Goal: Navigation & Orientation: Find specific page/section

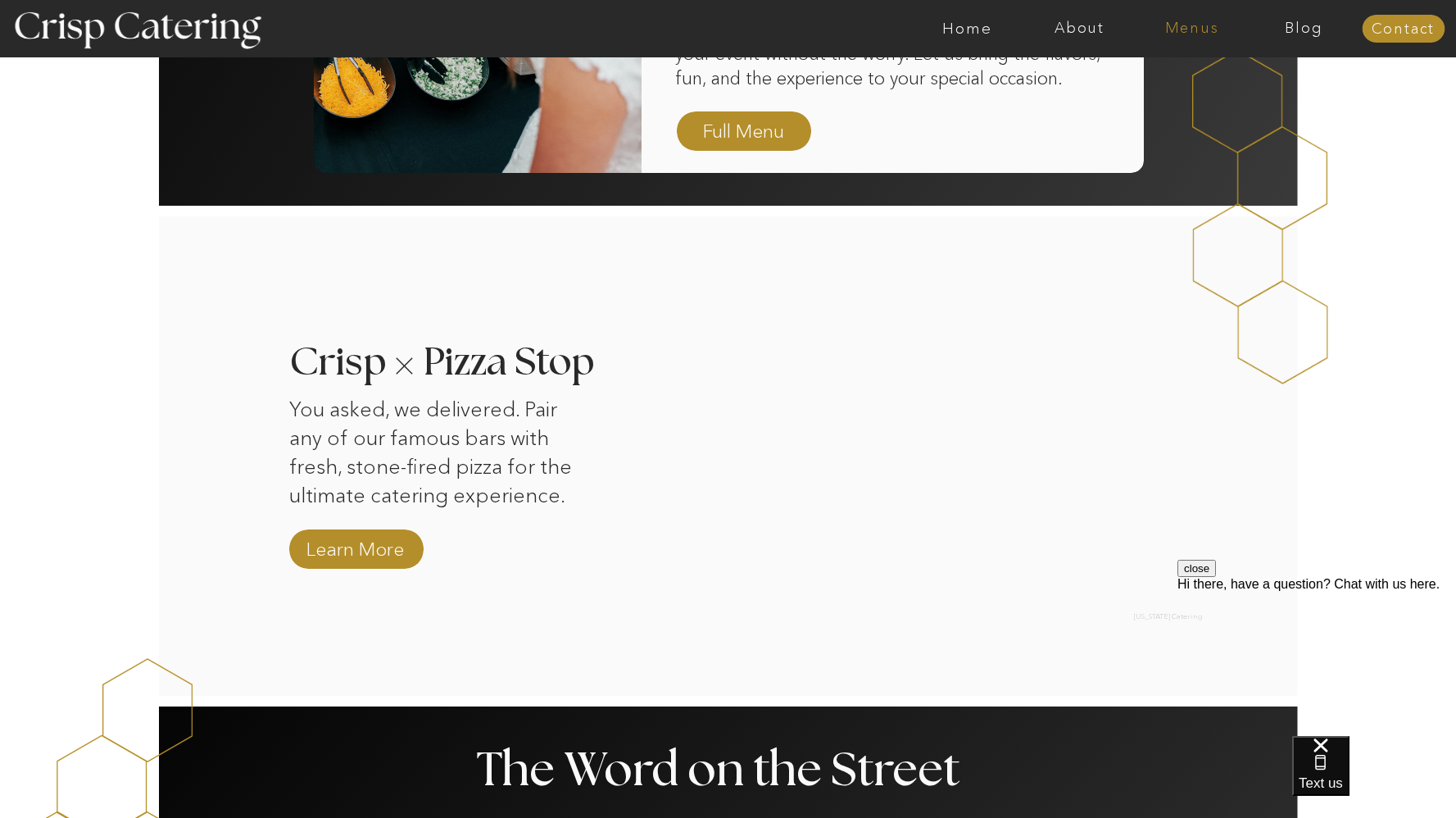
click at [1186, 31] on nav "Menus" at bounding box center [1192, 29] width 112 height 17
click at [1215, 96] on nav "Winter (Sep-Feb)" at bounding box center [1191, 96] width 135 height 16
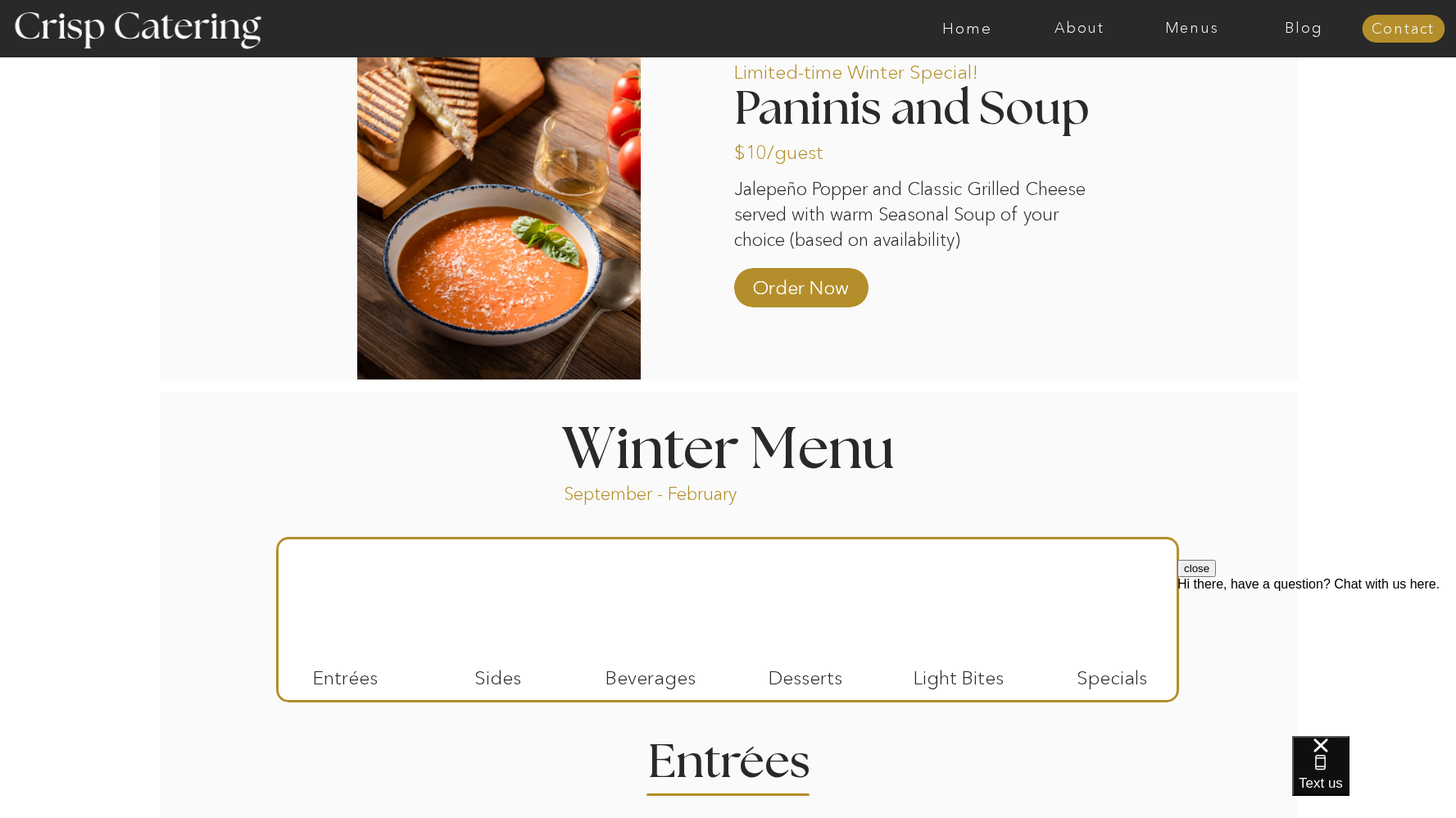
scroll to position [1505, 0]
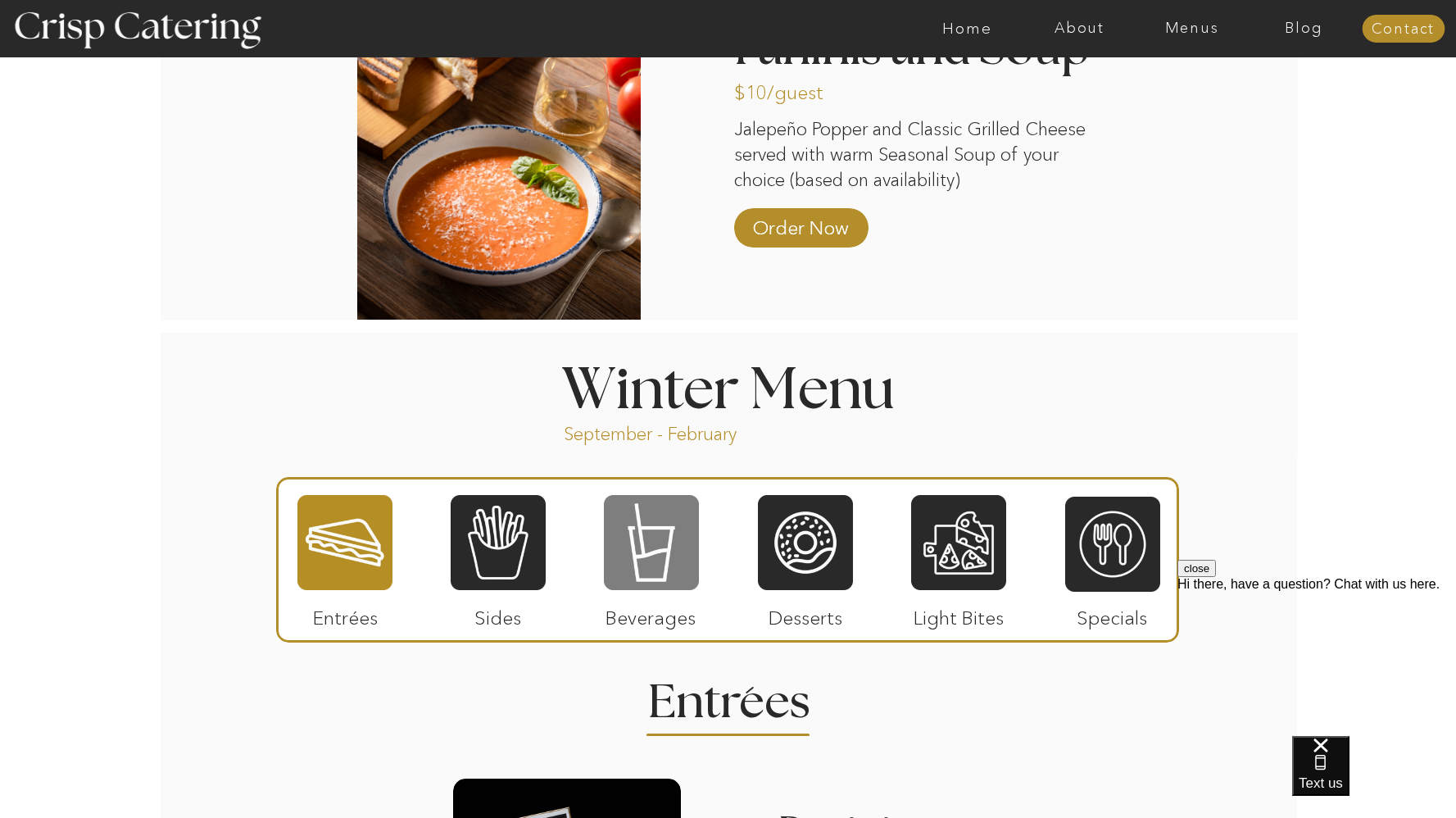
click at [654, 548] on div at bounding box center [651, 542] width 95 height 98
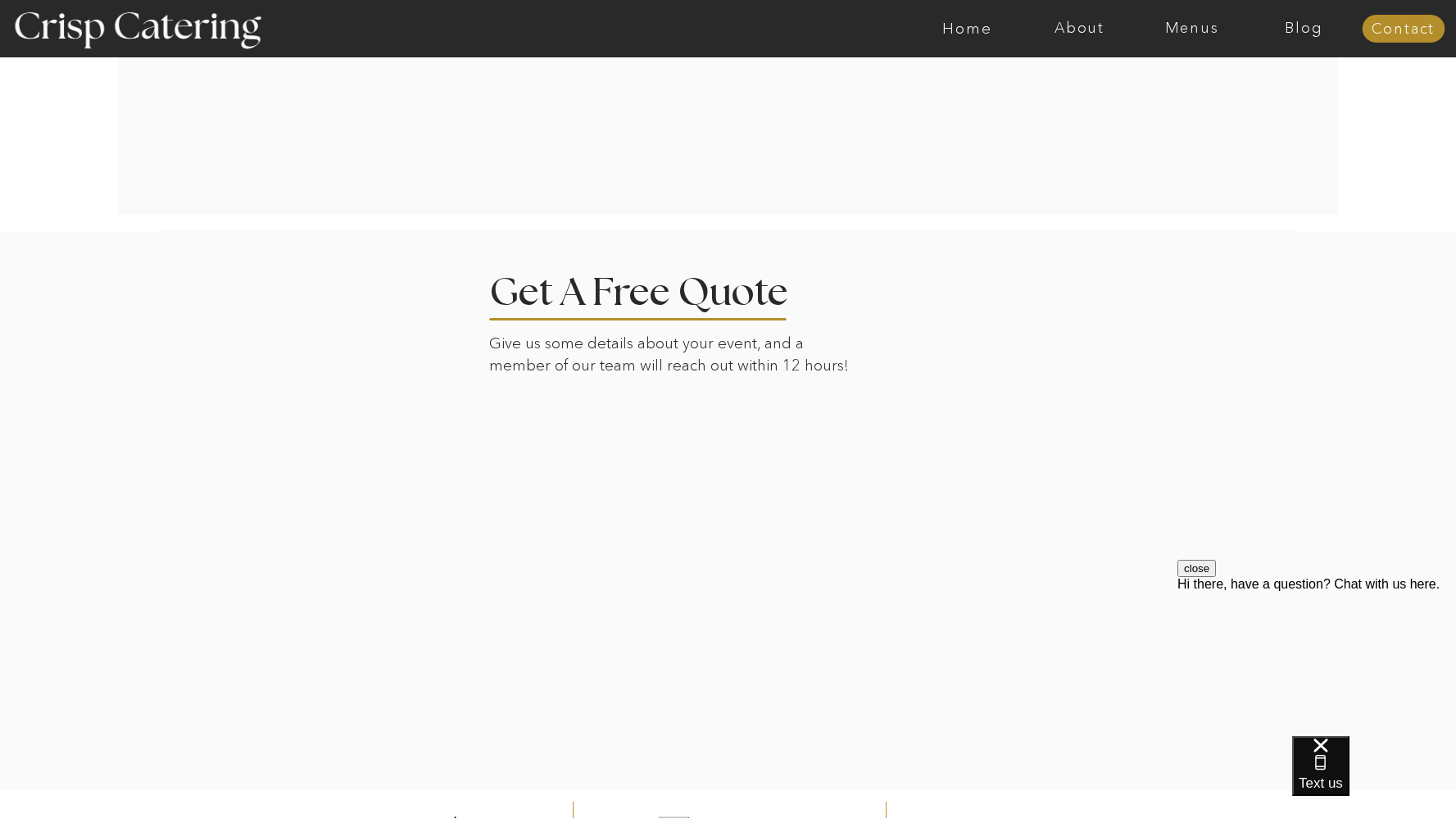
scroll to position [2762, 0]
